Goal: Check status

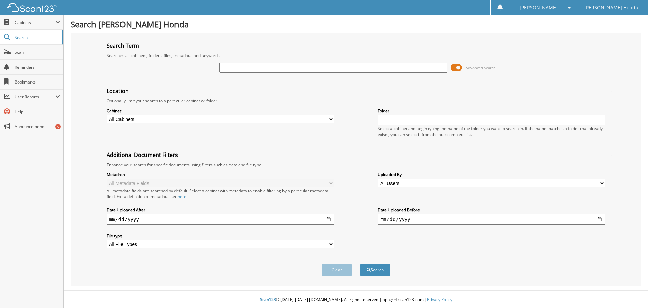
click at [245, 69] on input "text" at bounding box center [334, 67] width 228 height 10
type input "340446"
click at [360, 263] on button "Search" at bounding box center [375, 269] width 30 height 12
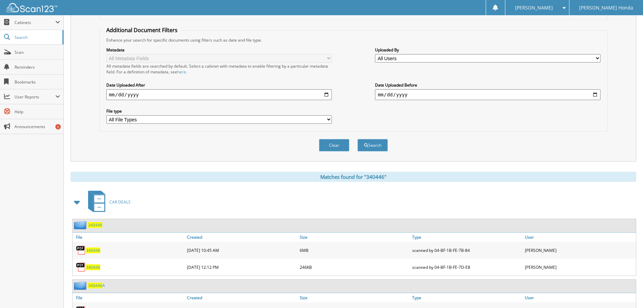
scroll to position [157, 0]
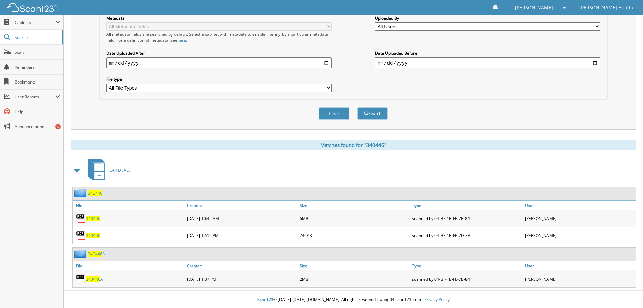
click at [89, 234] on span "340446" at bounding box center [93, 235] width 14 height 6
click at [95, 219] on span "340446" at bounding box center [93, 218] width 14 height 6
